Goal: Transaction & Acquisition: Purchase product/service

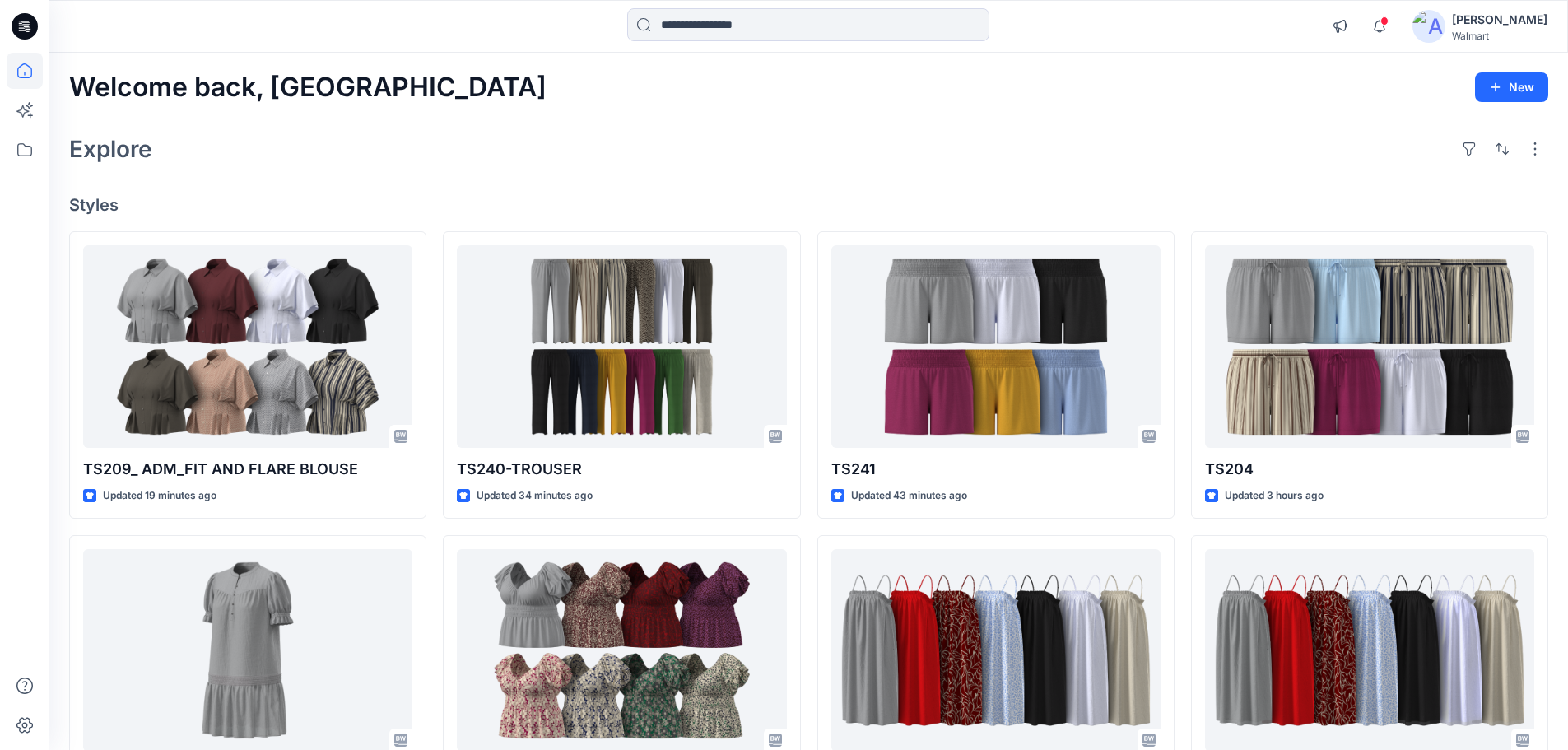
click at [1516, 18] on div "[PERSON_NAME]" at bounding box center [1500, 20] width 96 height 20
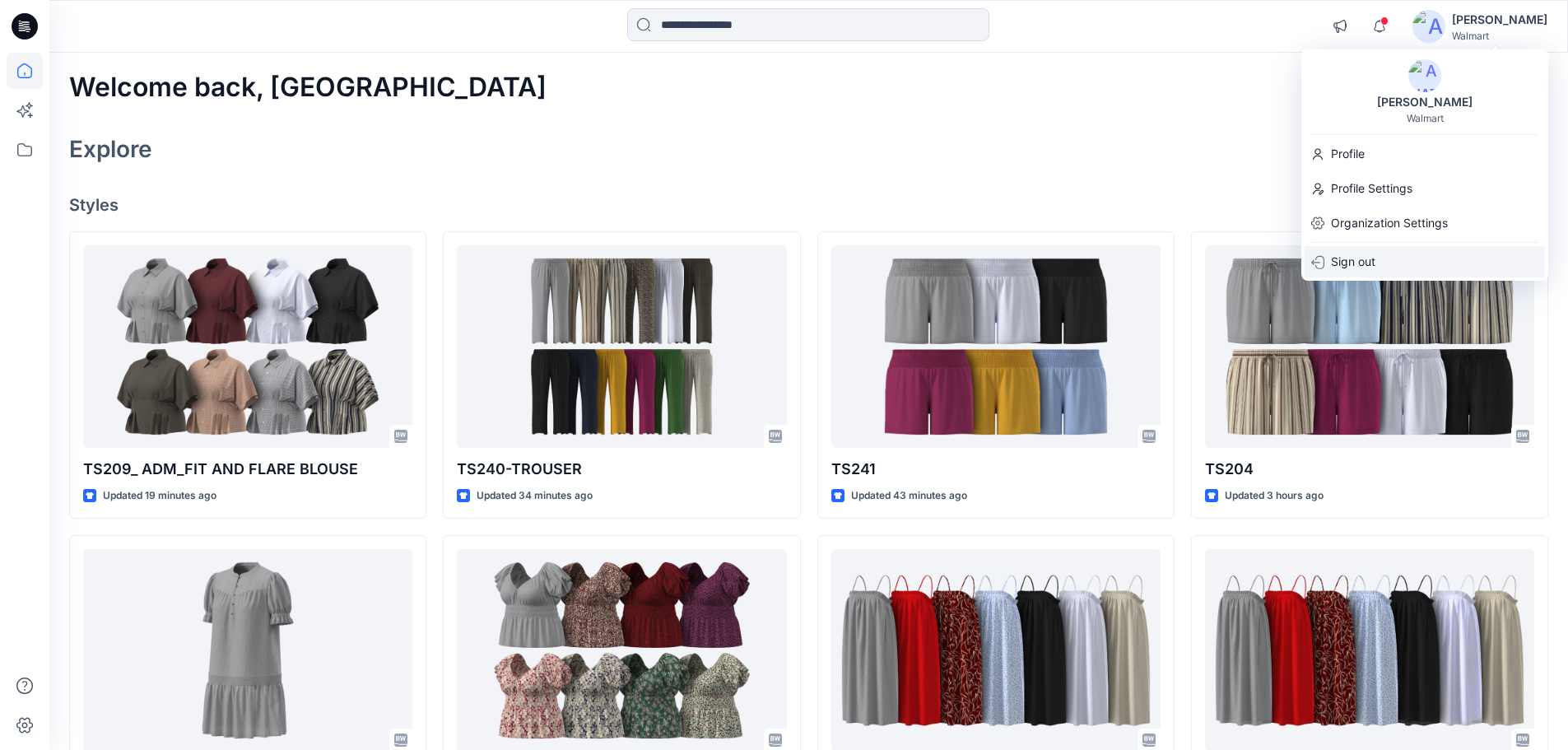
click at [1362, 257] on p "Sign out" at bounding box center [1354, 261] width 45 height 31
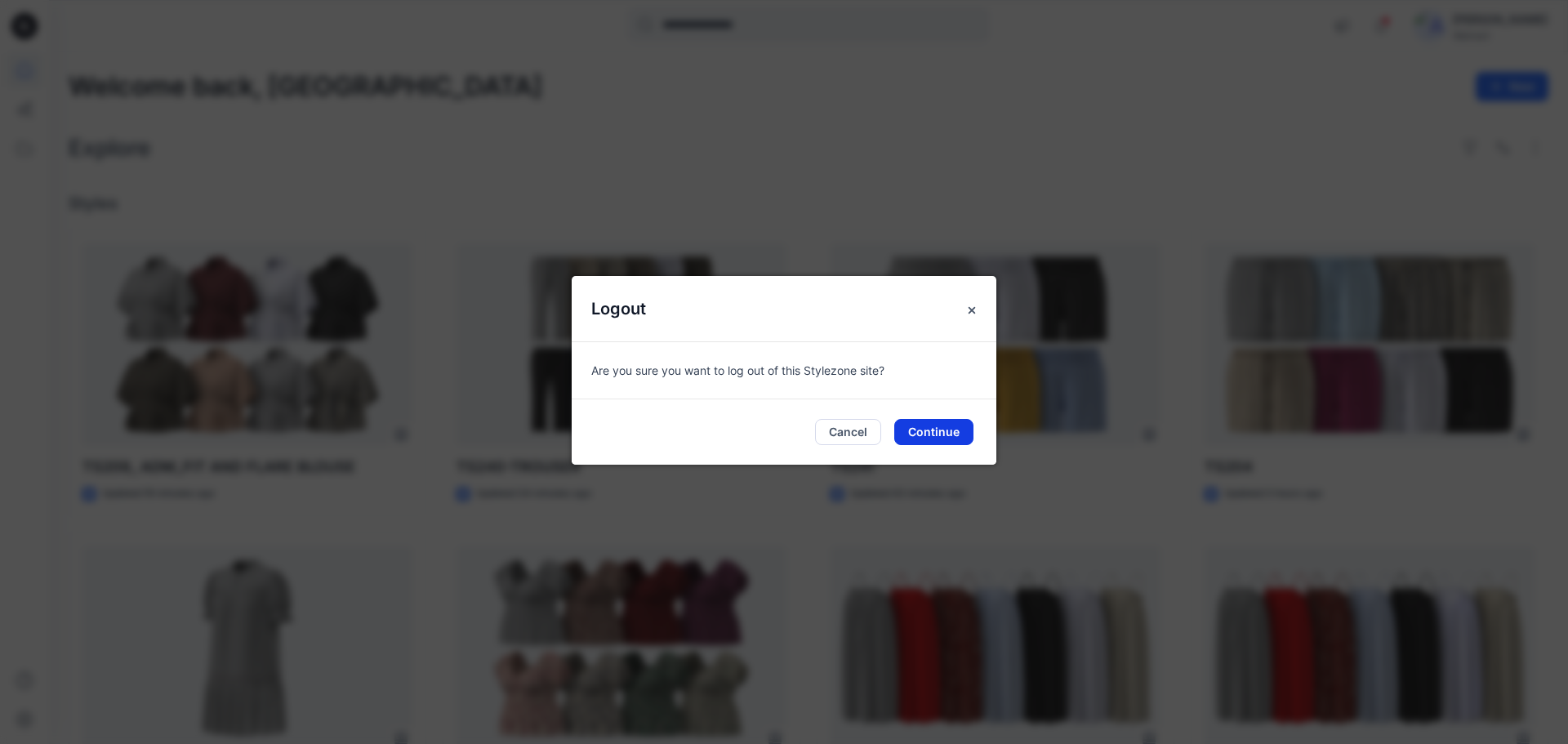
click at [933, 427] on button "Continue" at bounding box center [934, 431] width 79 height 26
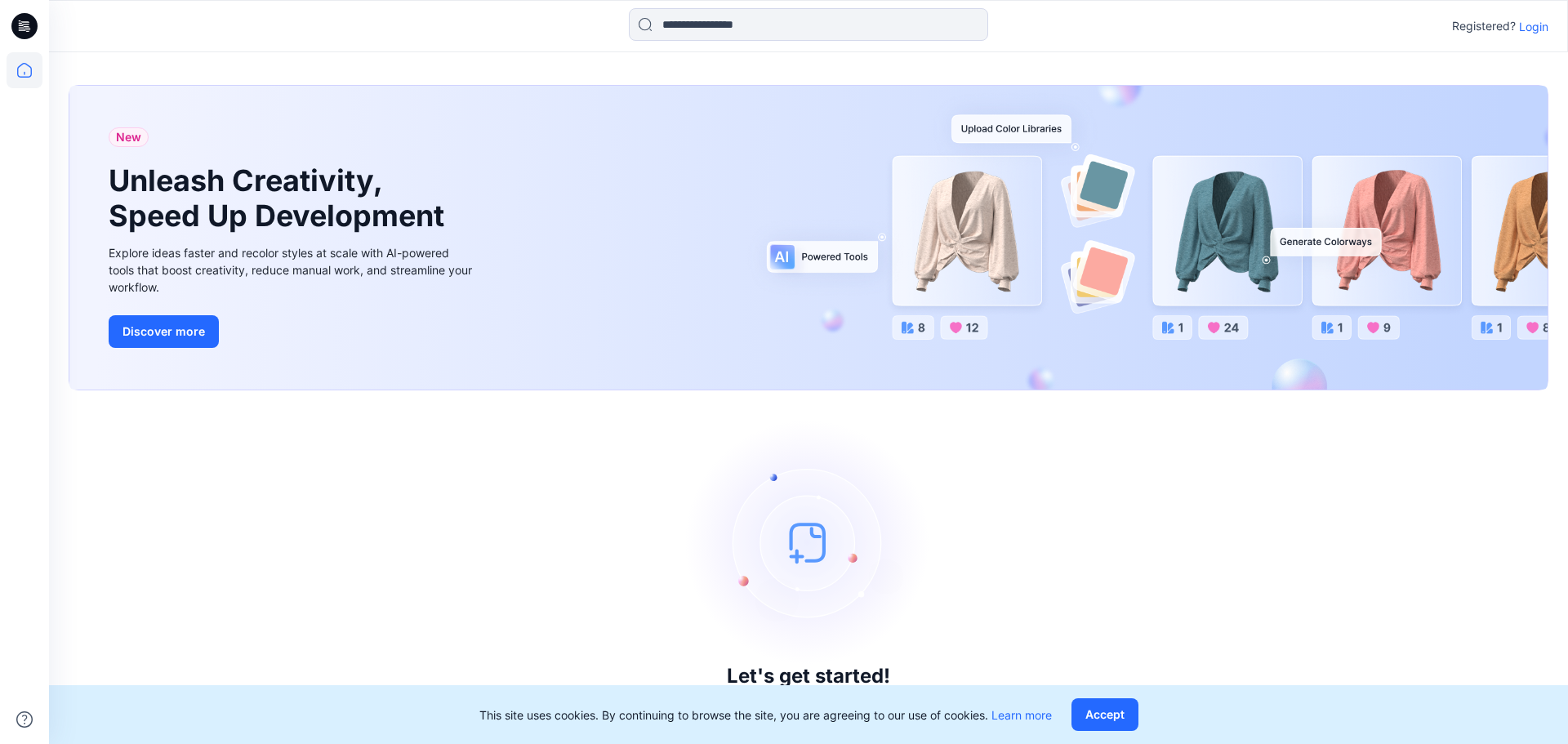
click at [1535, 25] on p "Login" at bounding box center [1533, 26] width 30 height 17
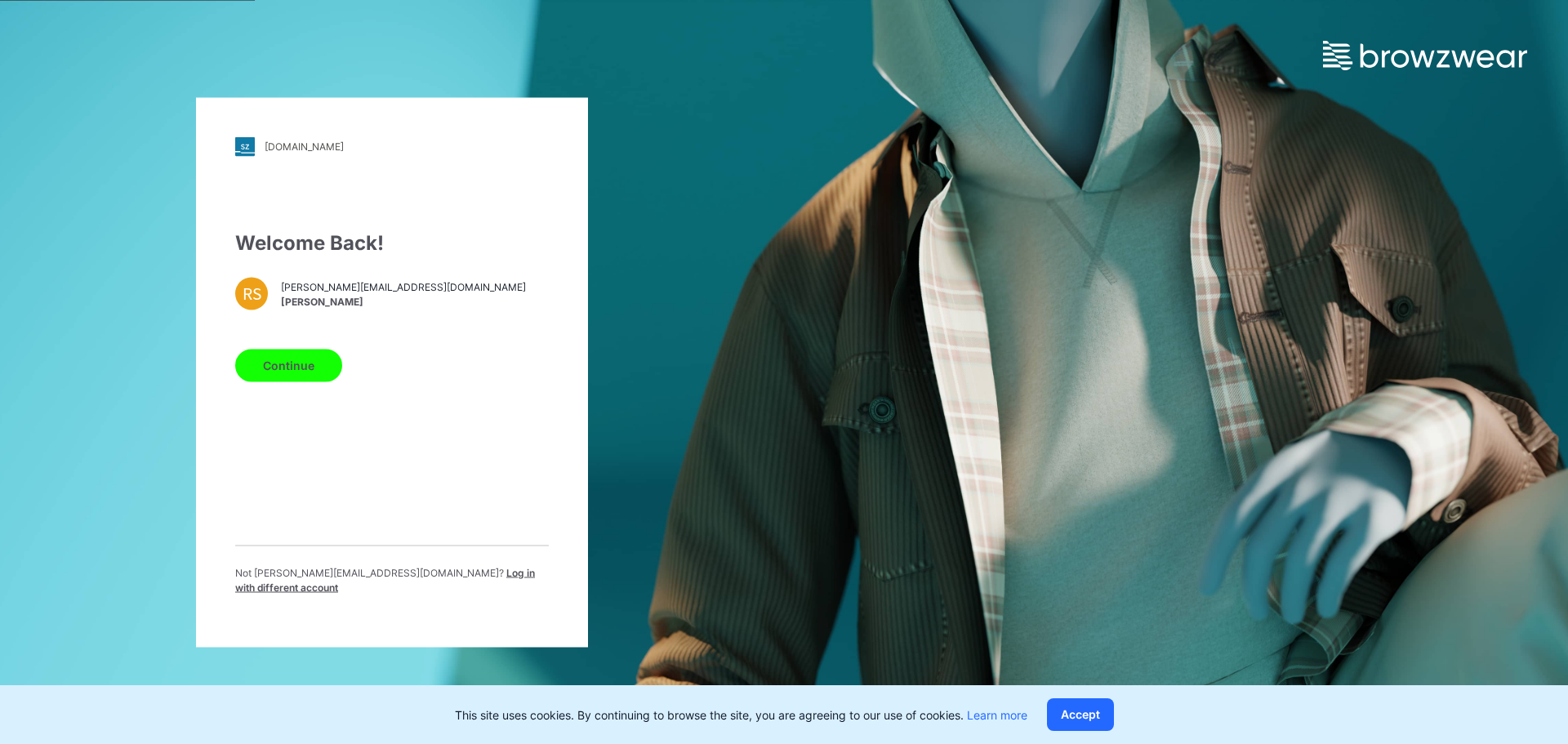
click at [440, 583] on span "Log in with different account" at bounding box center [385, 579] width 300 height 27
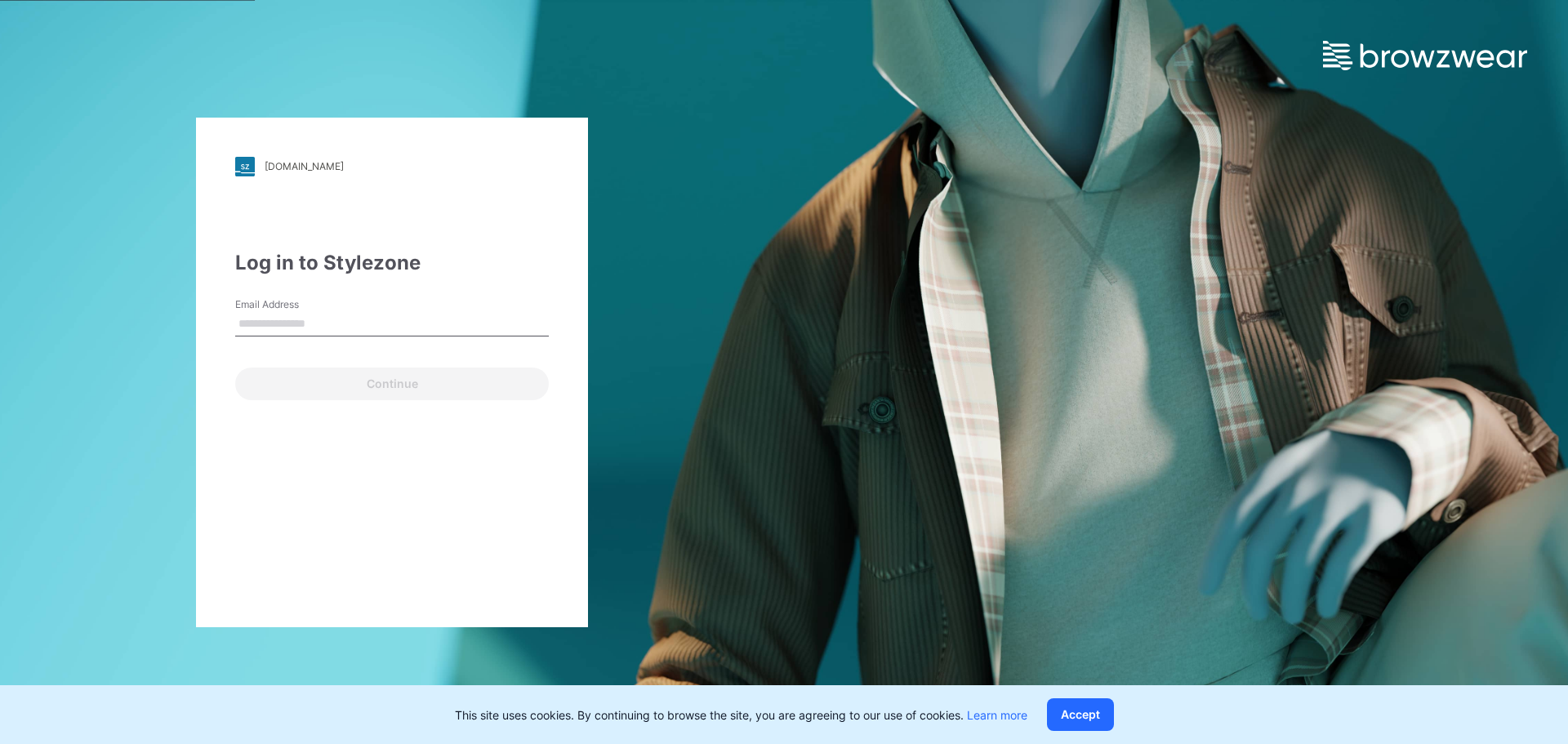
type input "**********"
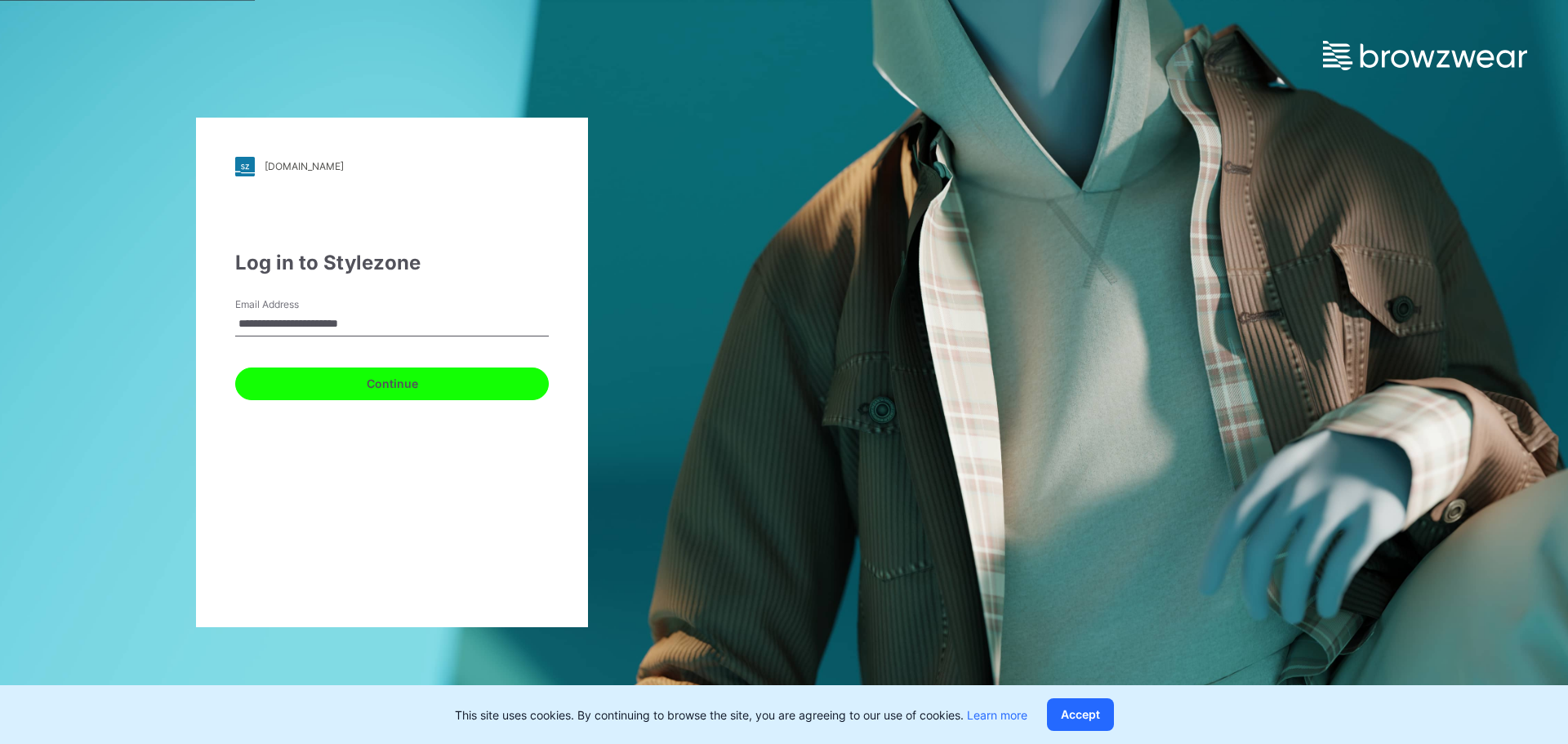
click at [357, 384] on button "Continue" at bounding box center [392, 383] width 314 height 33
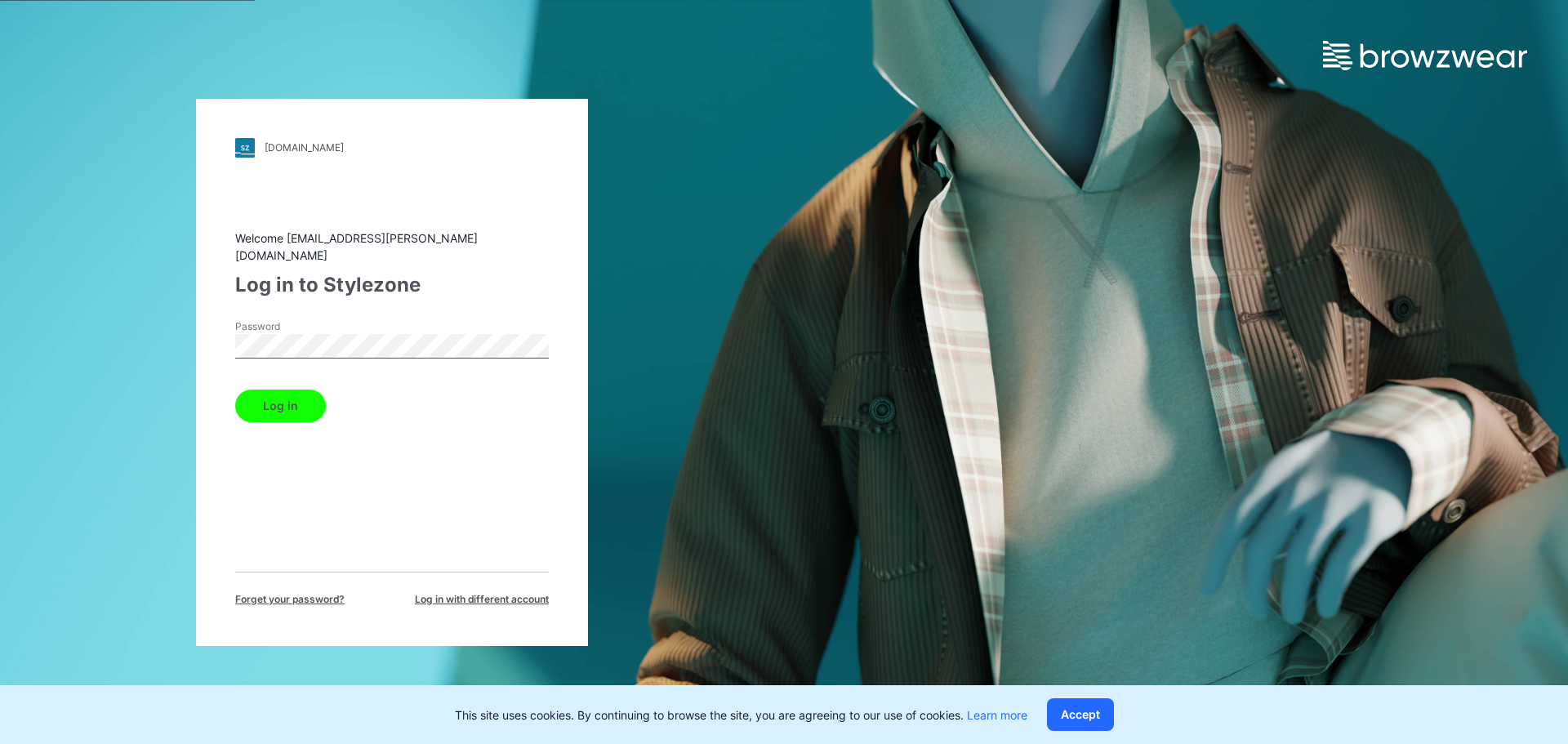
click at [281, 399] on button "Log in" at bounding box center [281, 406] width 91 height 33
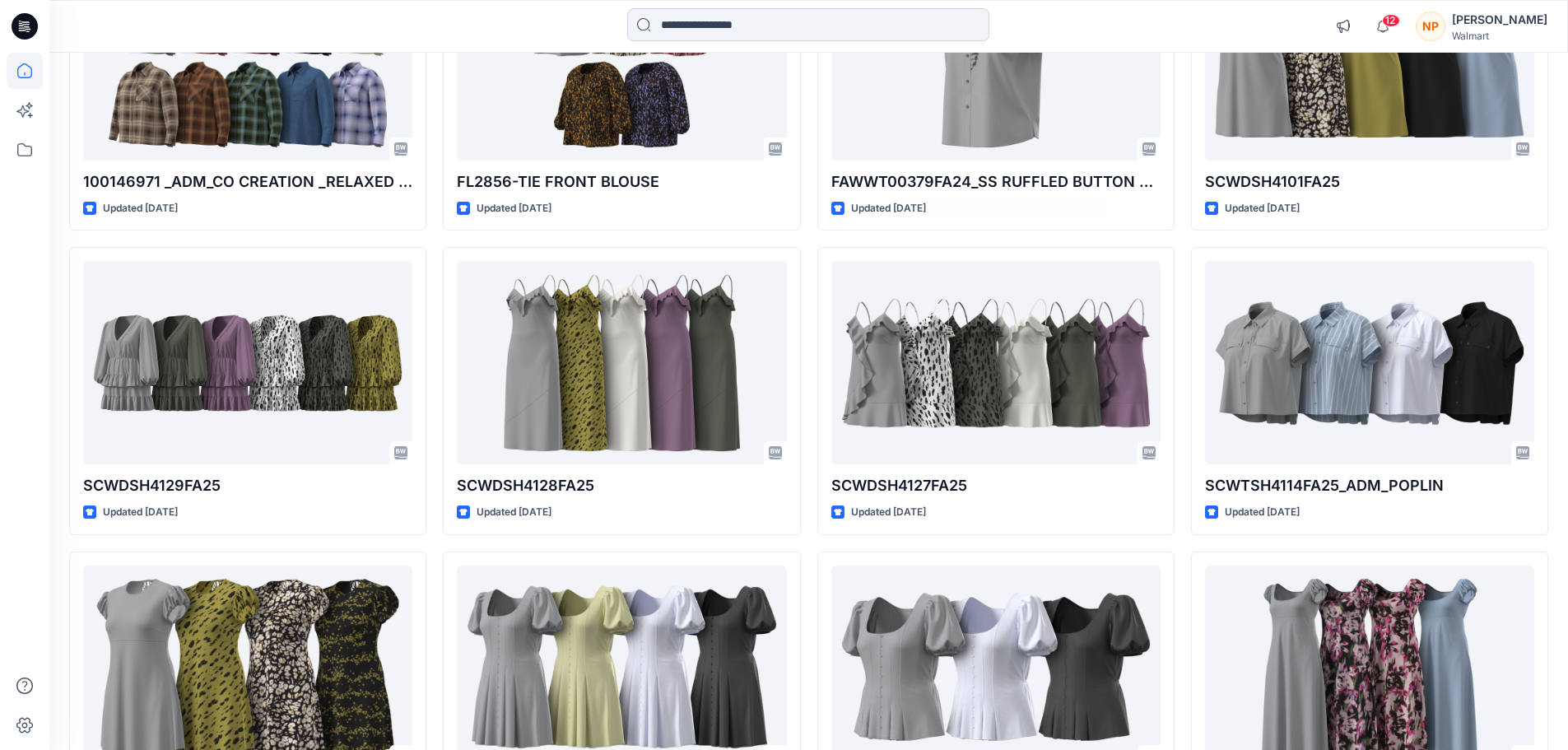
scroll to position [10839, 0]
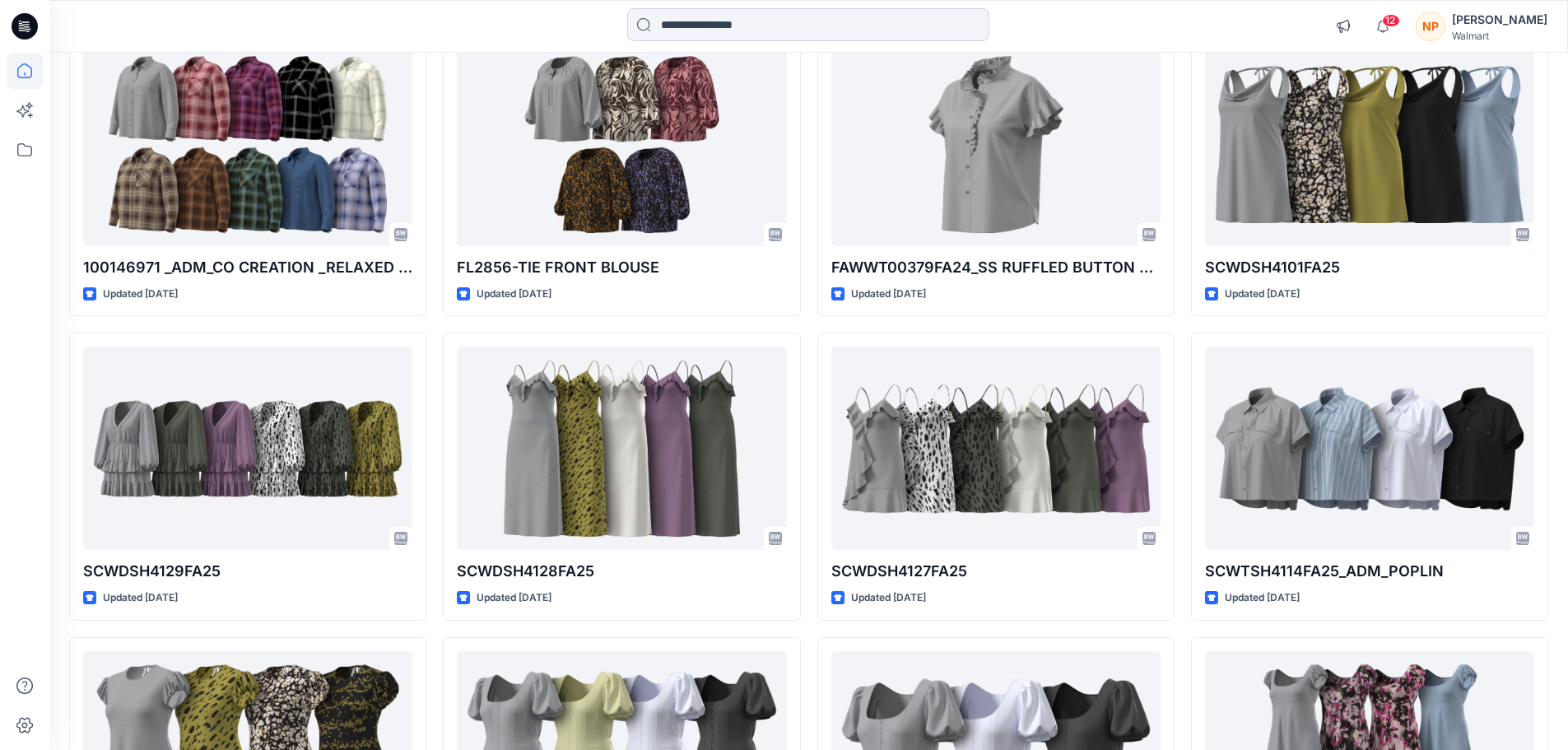
click at [793, 31] on input at bounding box center [808, 24] width 362 height 33
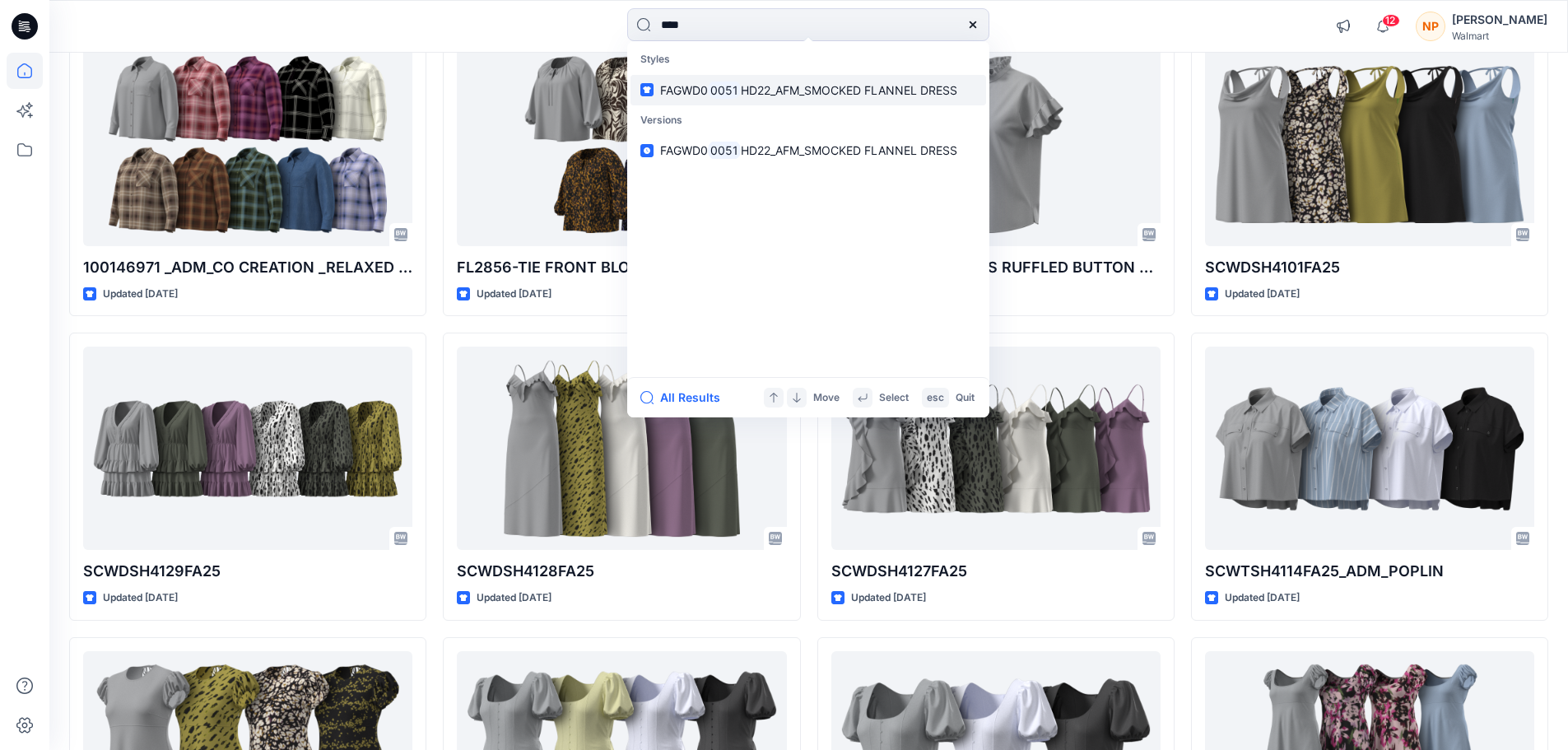
type input "****"
click at [736, 88] on mark "0051" at bounding box center [724, 90] width 33 height 19
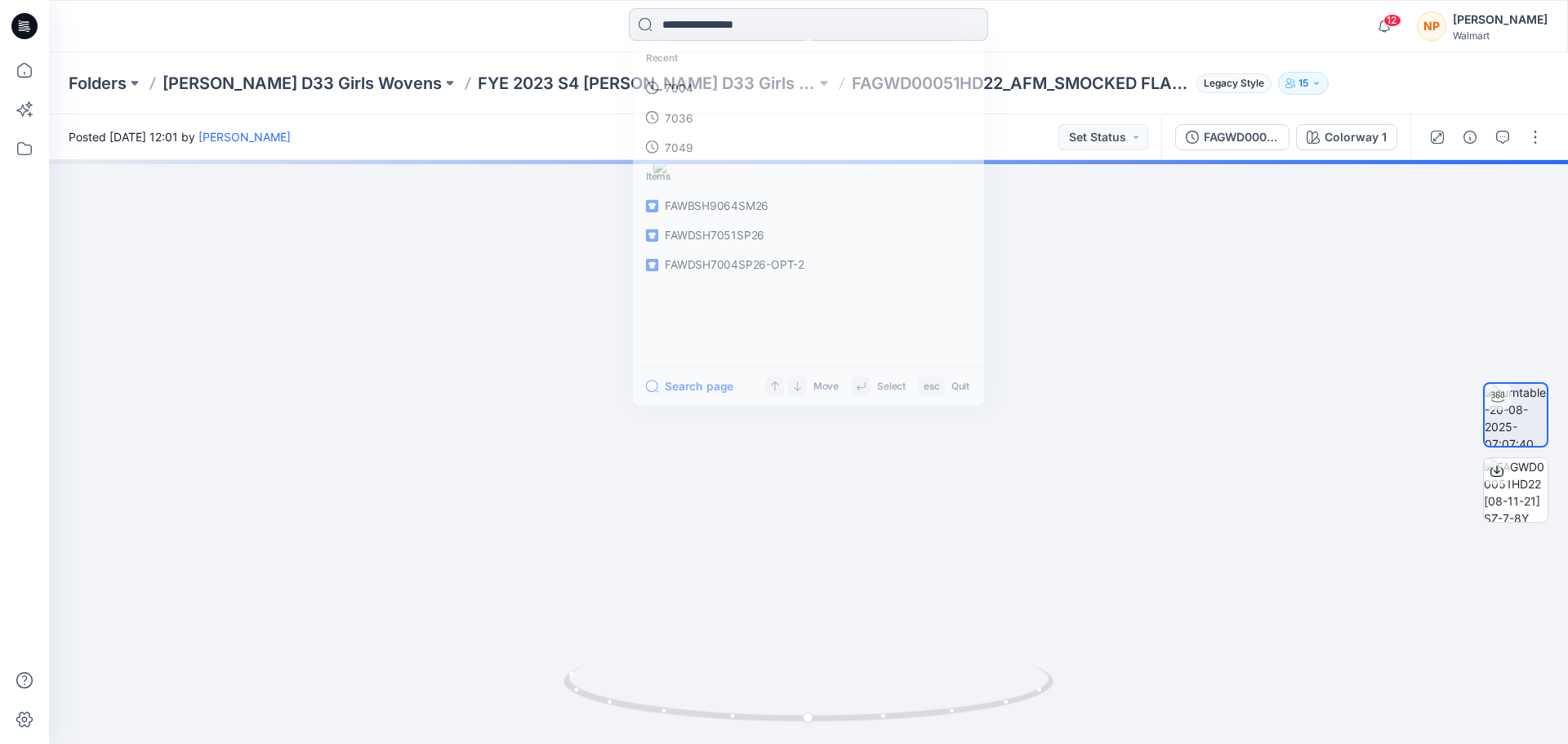
click at [760, 17] on input at bounding box center [808, 24] width 359 height 33
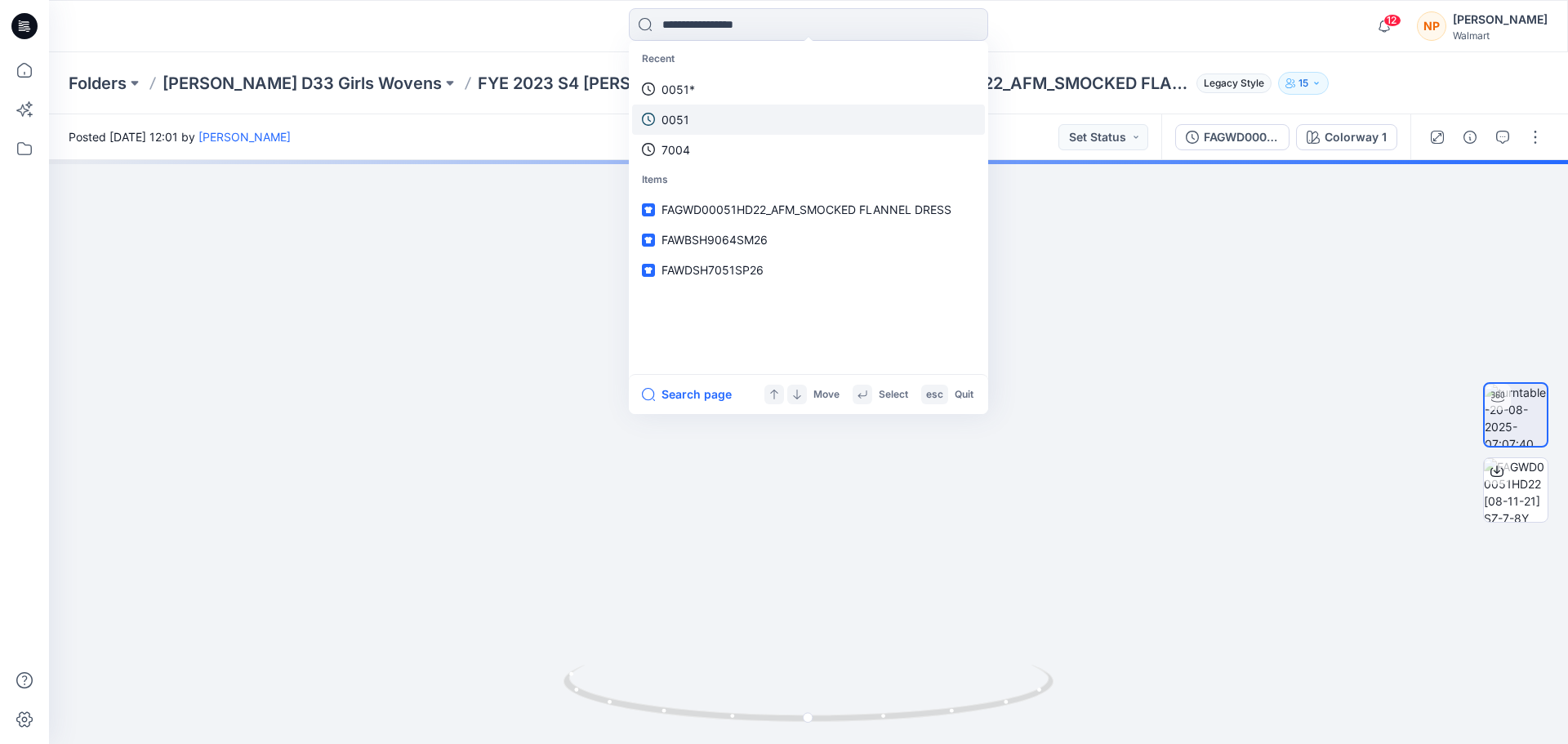
click at [692, 116] on link "0051" at bounding box center [808, 120] width 353 height 31
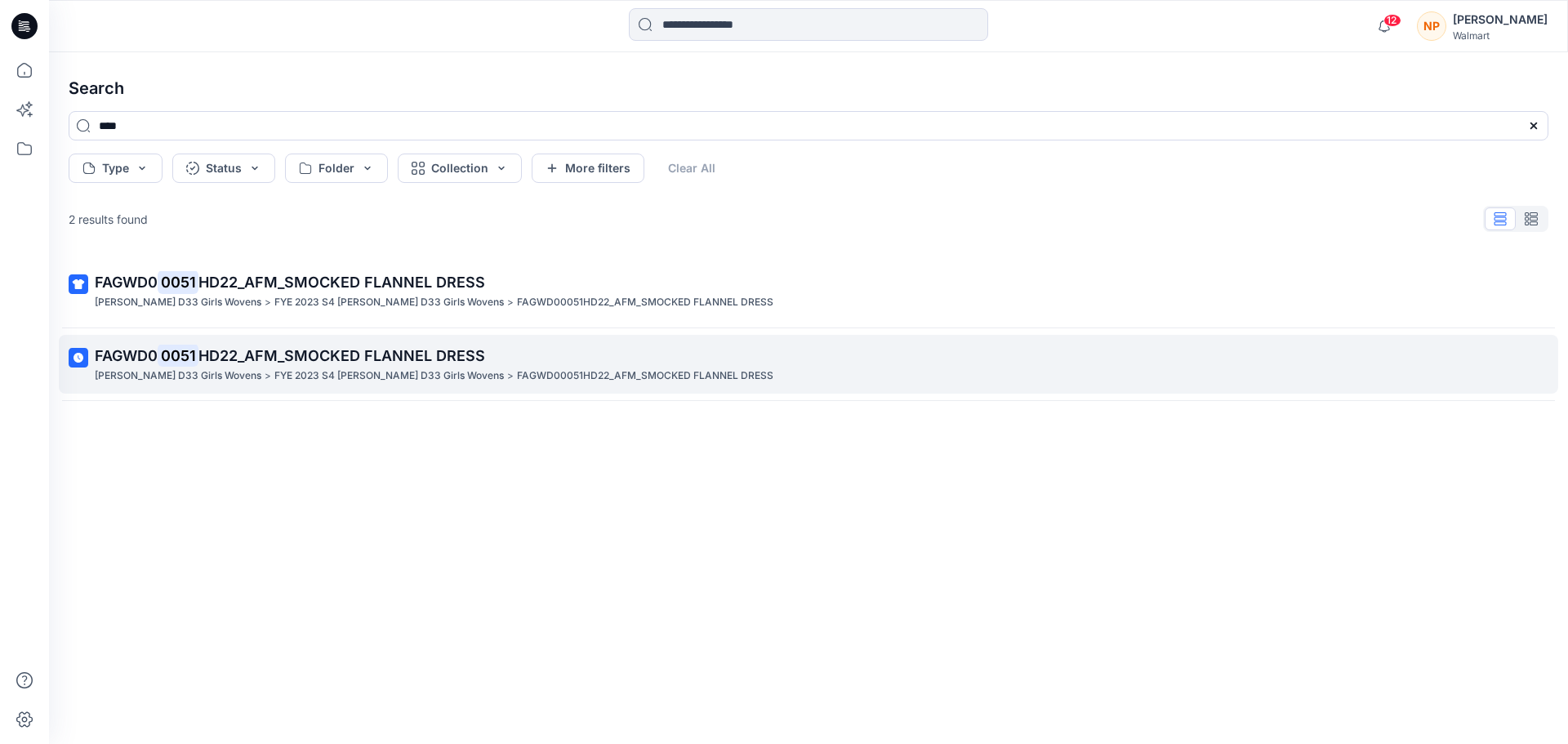
drag, startPoint x: 244, startPoint y: 358, endPoint x: 286, endPoint y: 378, distance: 46.5
click at [243, 358] on span "HD22_AFM_SMOCKED FLANNEL DRESS" at bounding box center [342, 355] width 287 height 17
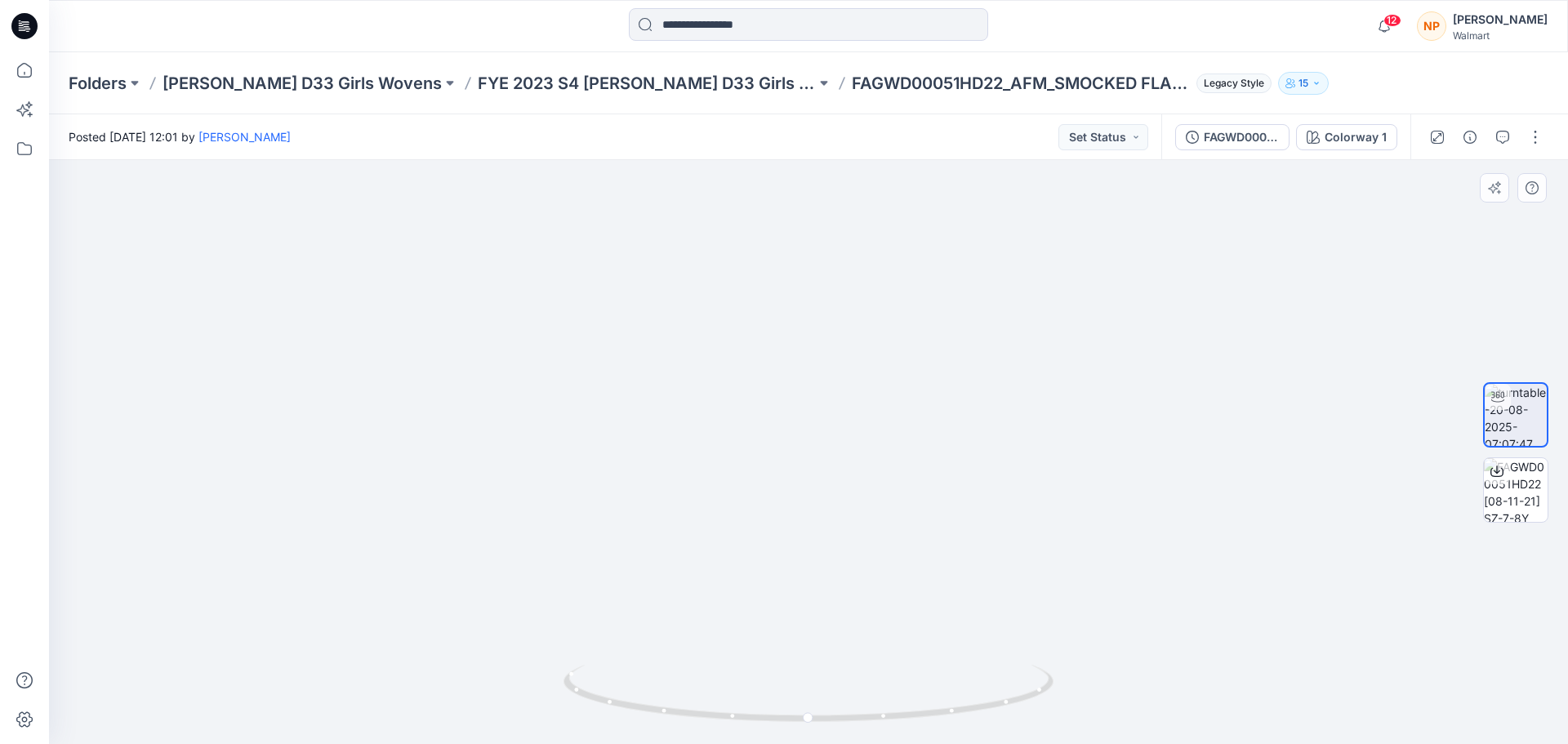
drag, startPoint x: 791, startPoint y: 352, endPoint x: 771, endPoint y: 529, distance: 178.1
click at [771, 529] on img at bounding box center [807, 368] width 749 height 751
click at [733, 35] on input at bounding box center [808, 24] width 359 height 33
